Goal: Check status

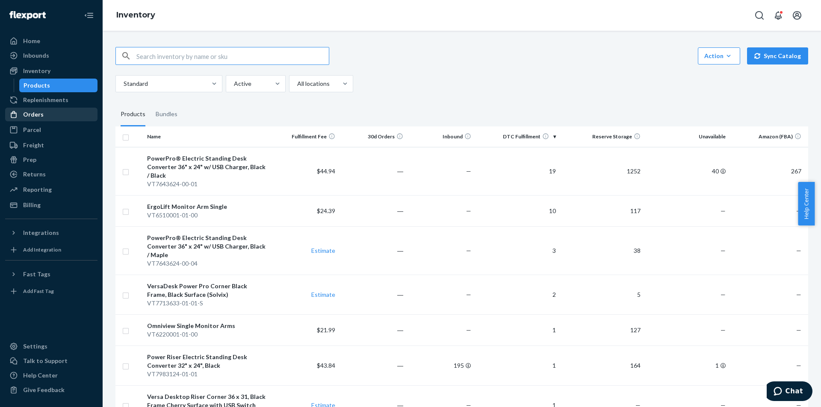
click at [65, 118] on div "Orders" at bounding box center [51, 115] width 91 height 12
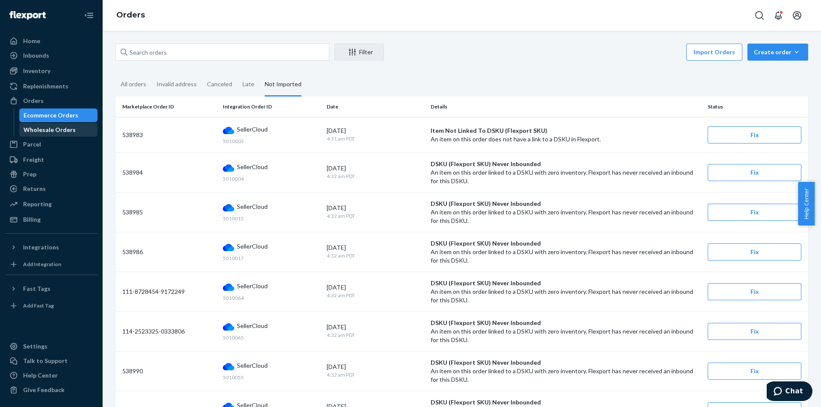
click at [30, 126] on div "Wholesale Orders" at bounding box center [50, 130] width 52 height 9
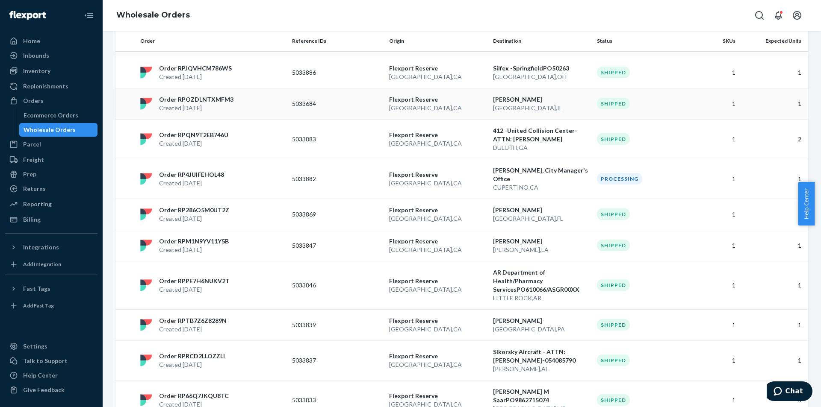
scroll to position [605, 0]
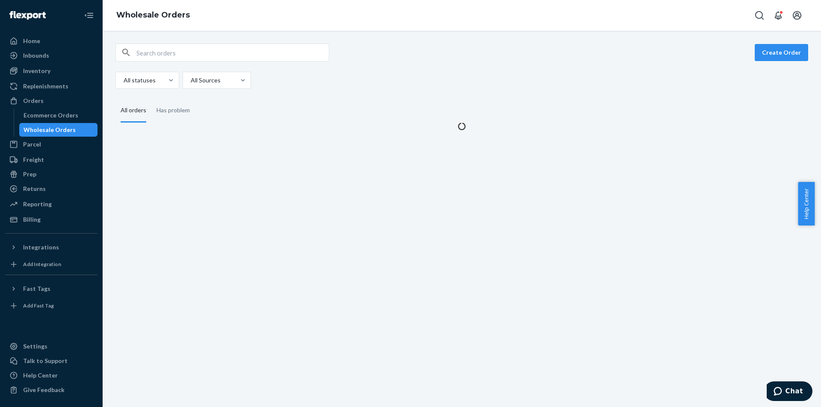
scroll to position [0, 0]
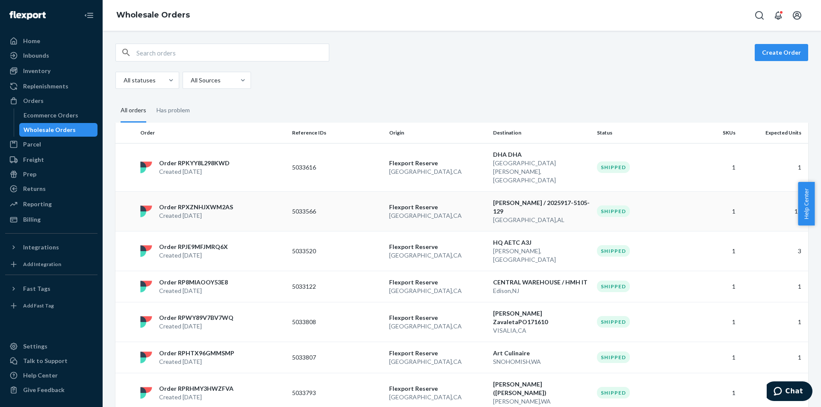
click at [315, 191] on td "5033566" at bounding box center [336, 211] width 97 height 40
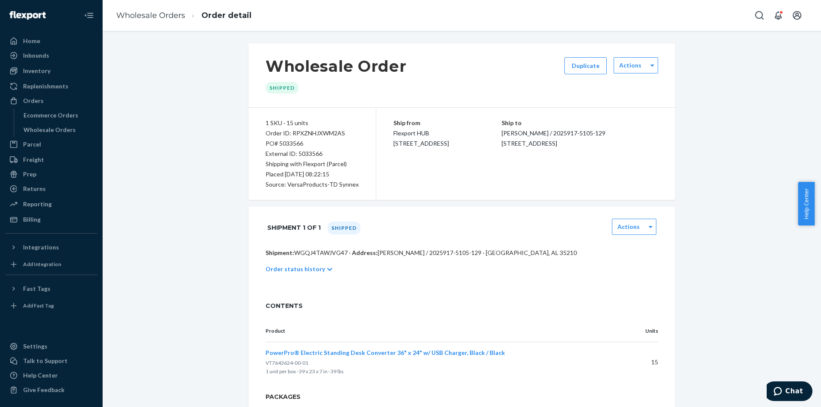
click at [309, 274] on div "Order status history" at bounding box center [461, 269] width 392 height 24
